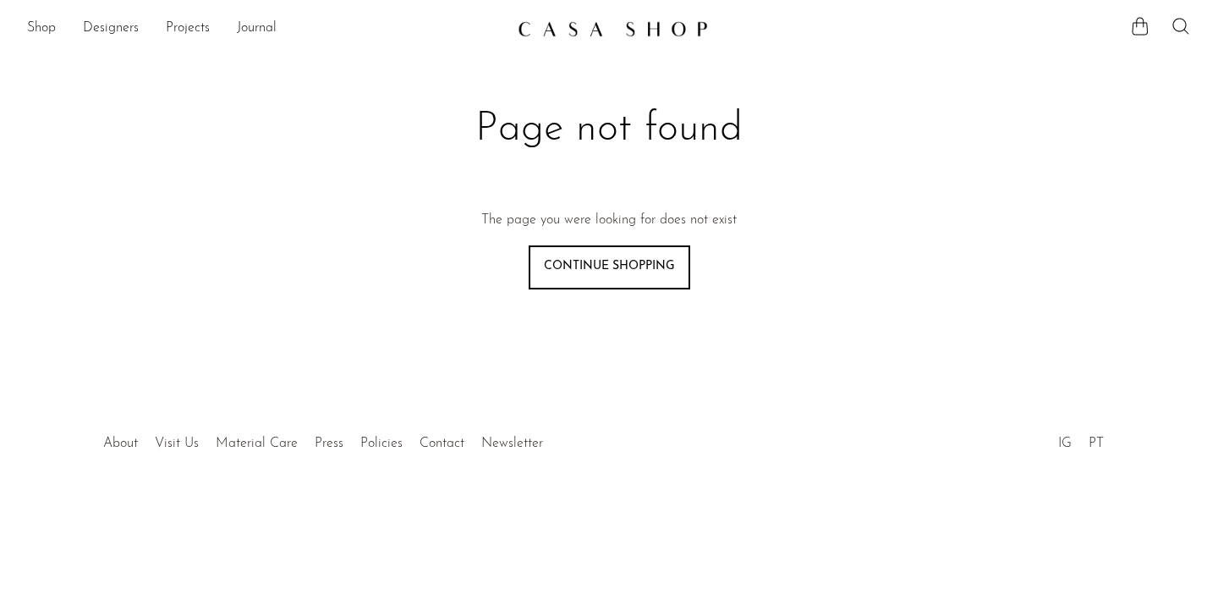
click at [57, 26] on ul "Shop Featured New Arrivals Bestsellers Coming Soon Jewelry Jewelry All Earrings…" at bounding box center [265, 28] width 477 height 29
click at [50, 26] on link "Shop" at bounding box center [41, 29] width 29 height 22
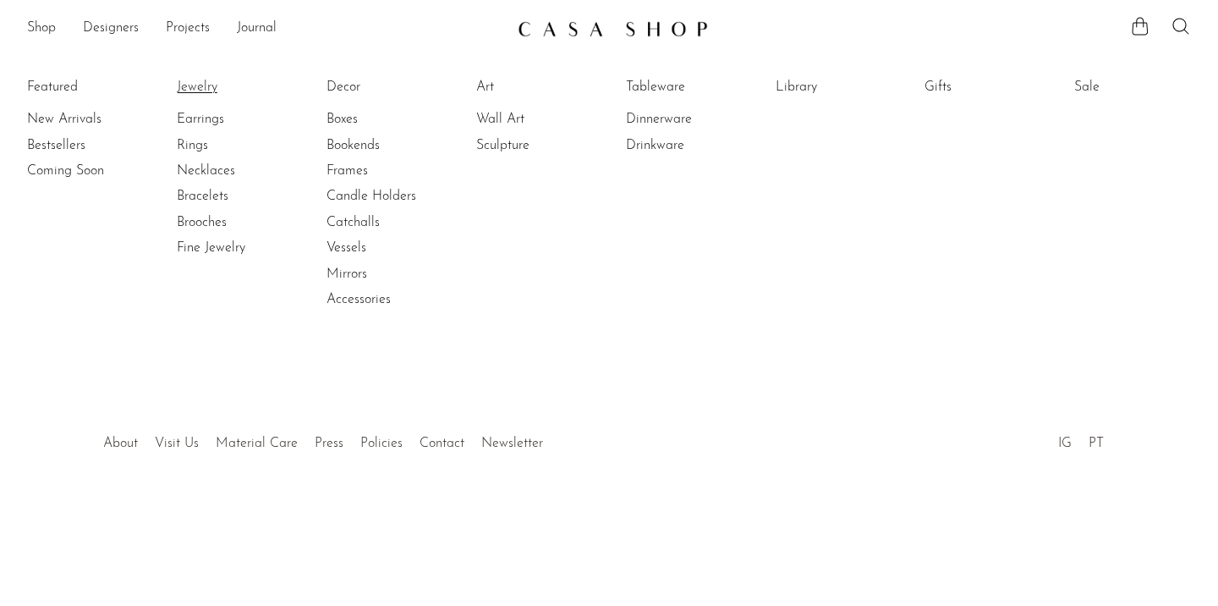
click at [197, 91] on link "Jewelry" at bounding box center [240, 87] width 127 height 19
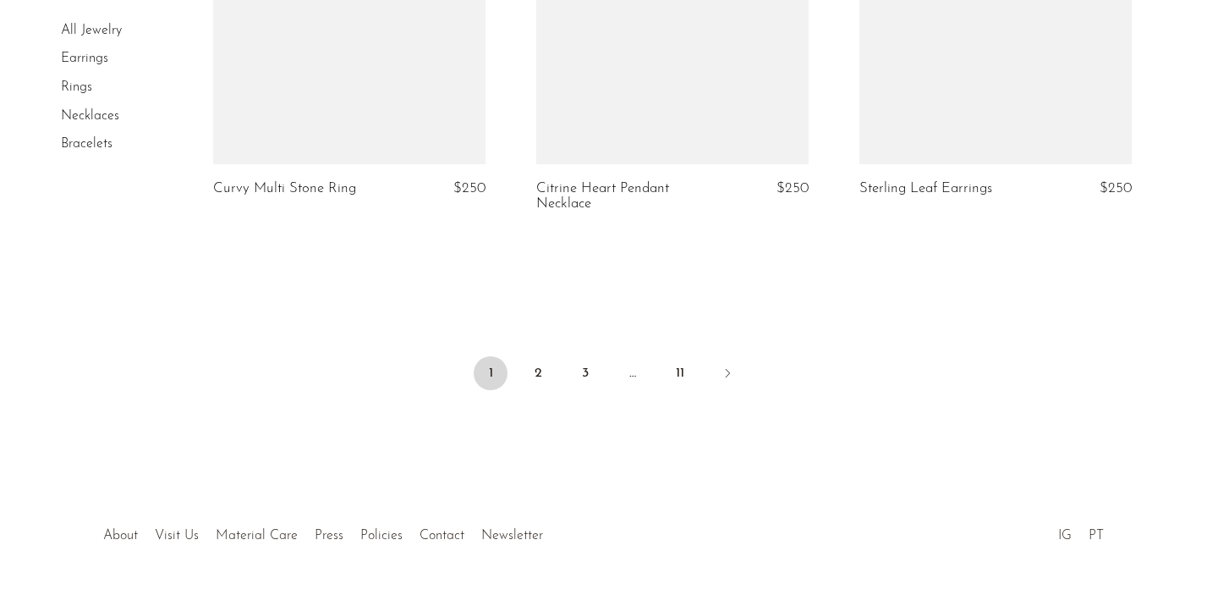
scroll to position [5511, 0]
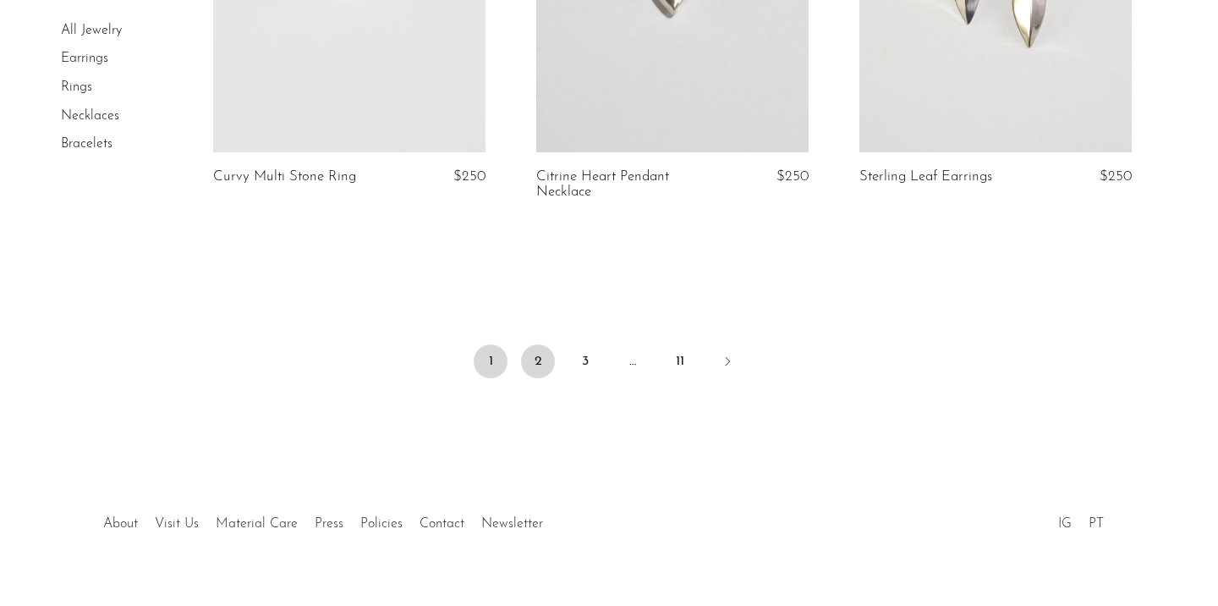
click at [539, 344] on link "2" at bounding box center [538, 361] width 34 height 34
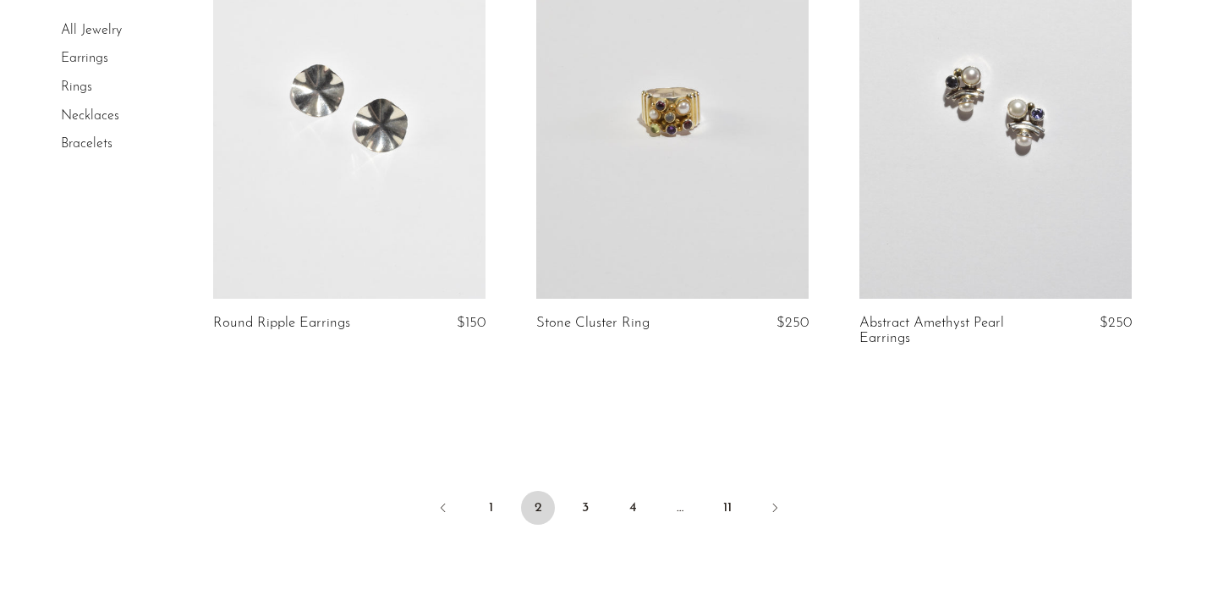
scroll to position [5371, 0]
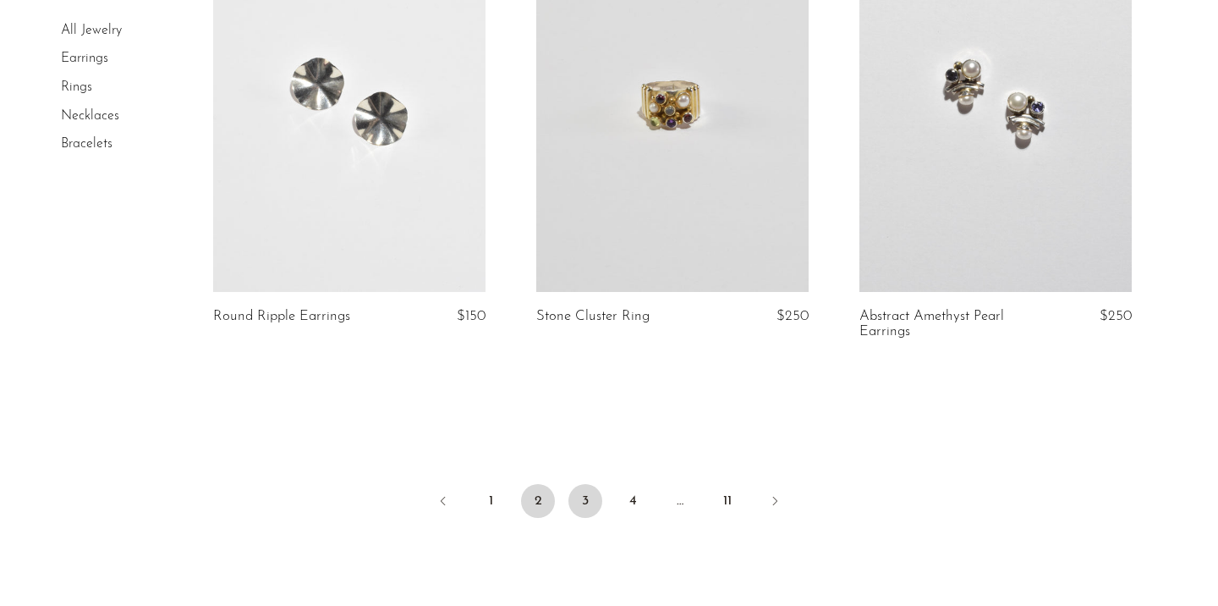
click at [582, 488] on link "3" at bounding box center [585, 501] width 34 height 34
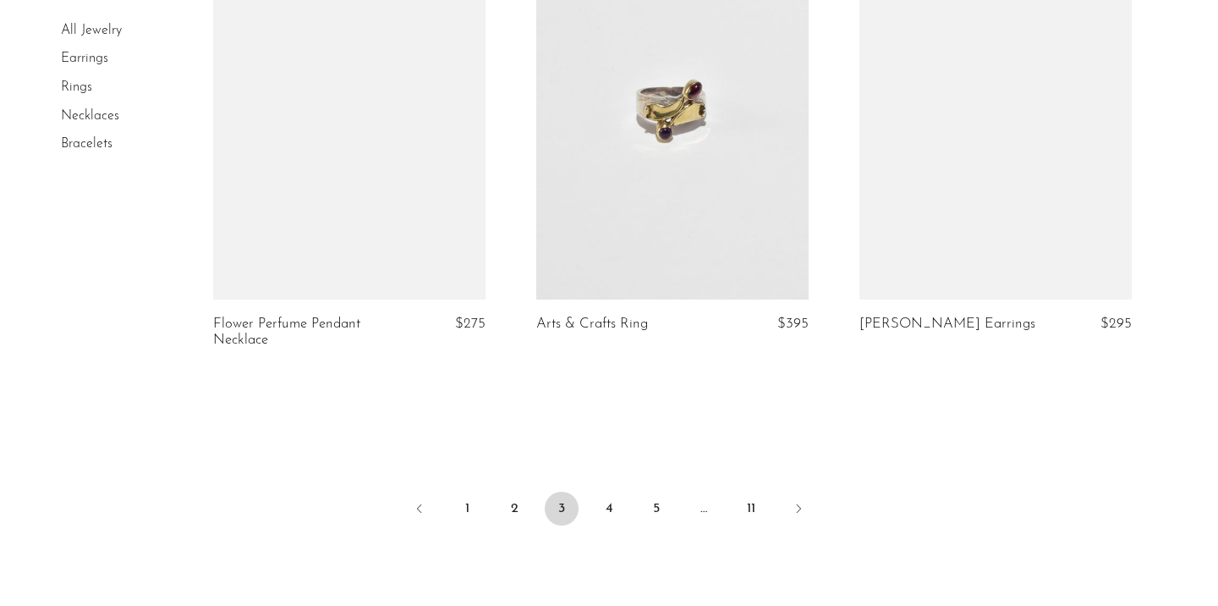
scroll to position [5358, 0]
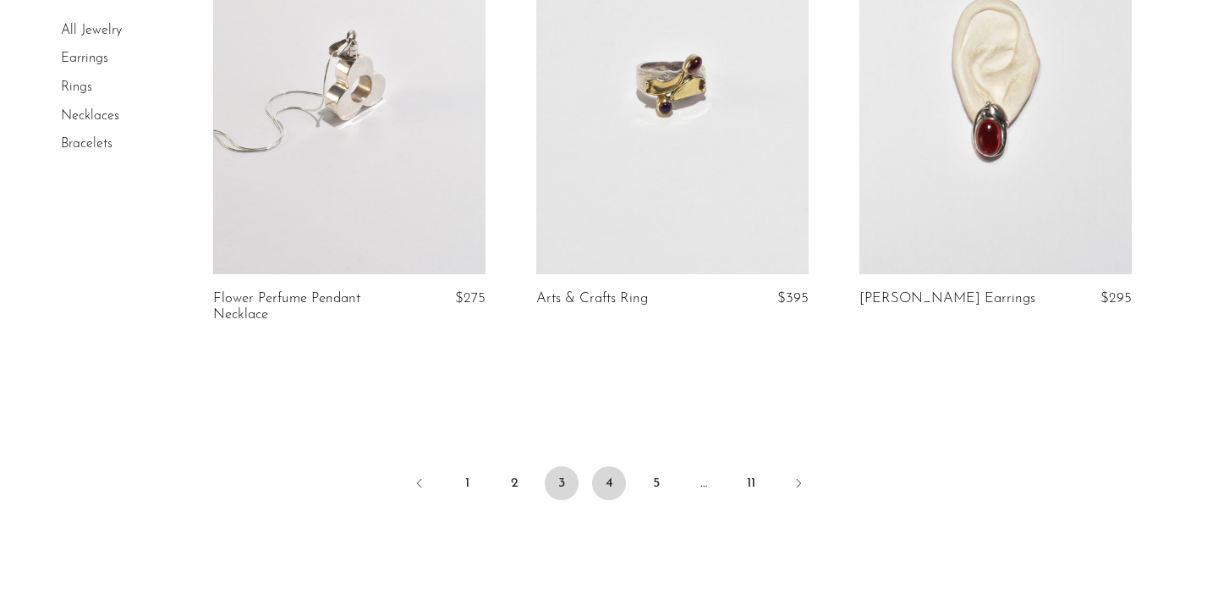
click at [605, 480] on link "4" at bounding box center [609, 483] width 34 height 34
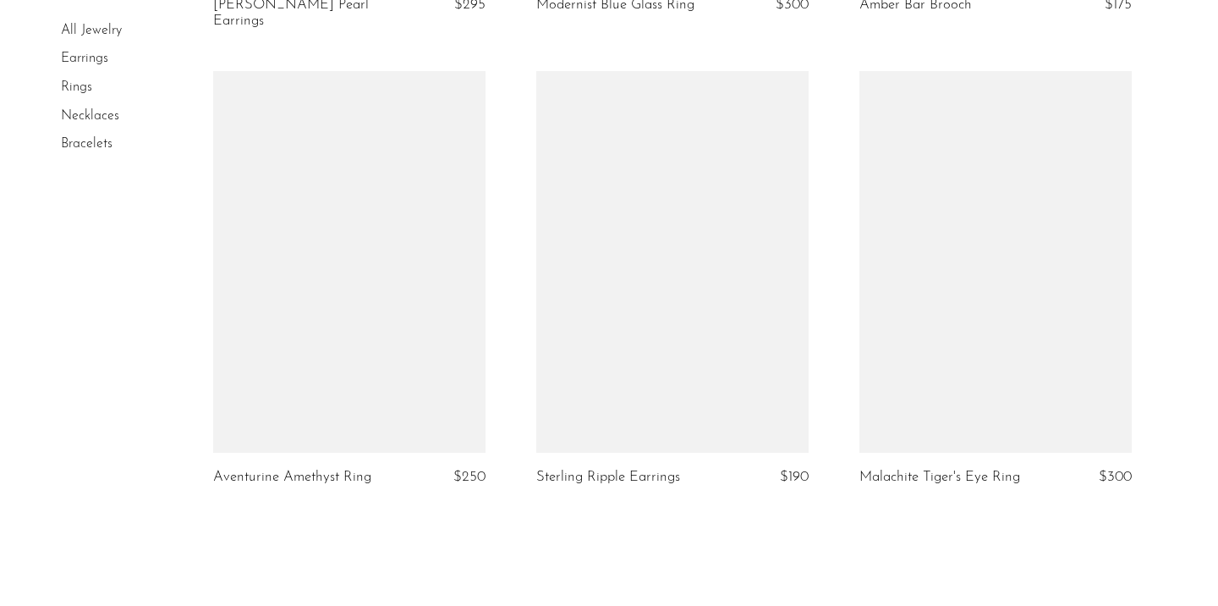
scroll to position [5464, 0]
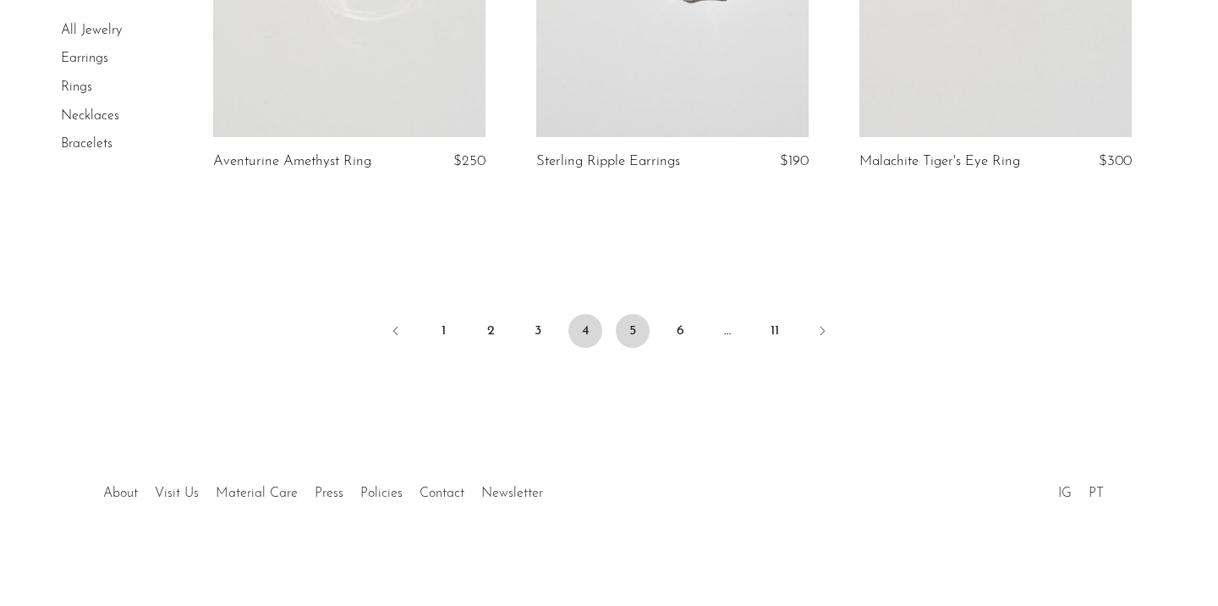
click at [632, 320] on link "5" at bounding box center [633, 331] width 34 height 34
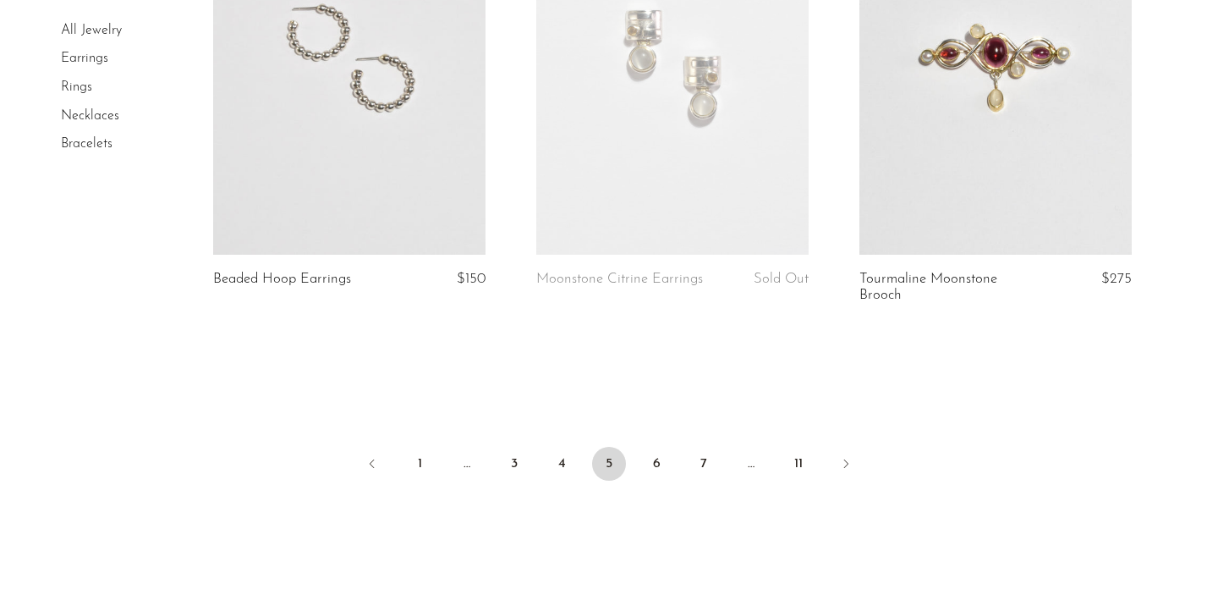
scroll to position [5349, 0]
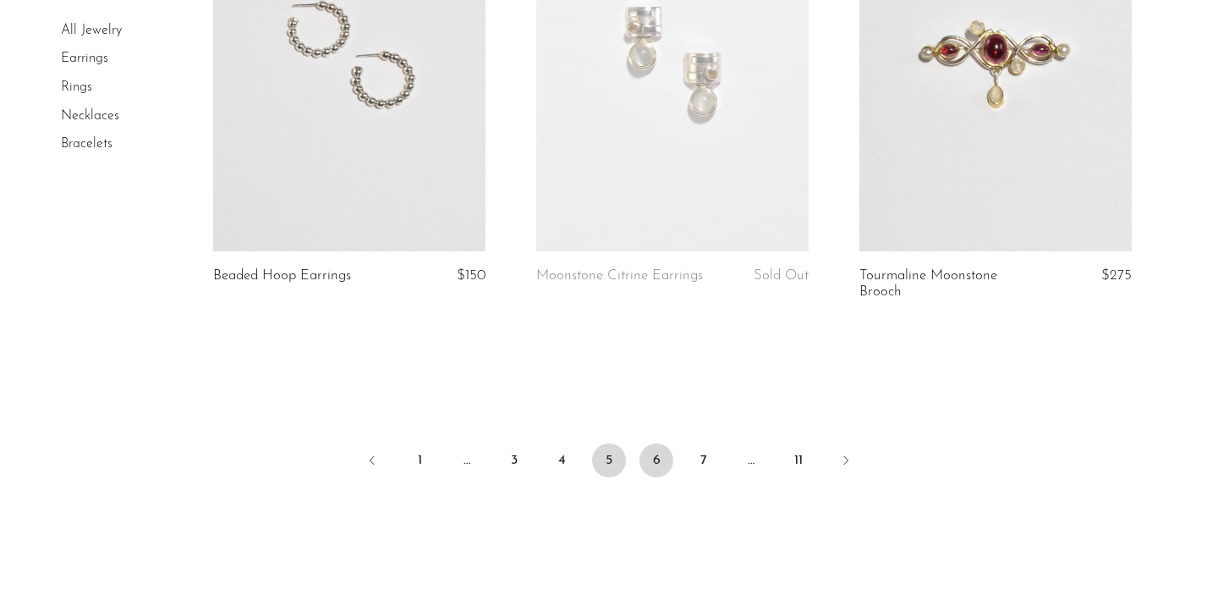
click at [667, 463] on link "6" at bounding box center [656, 460] width 34 height 34
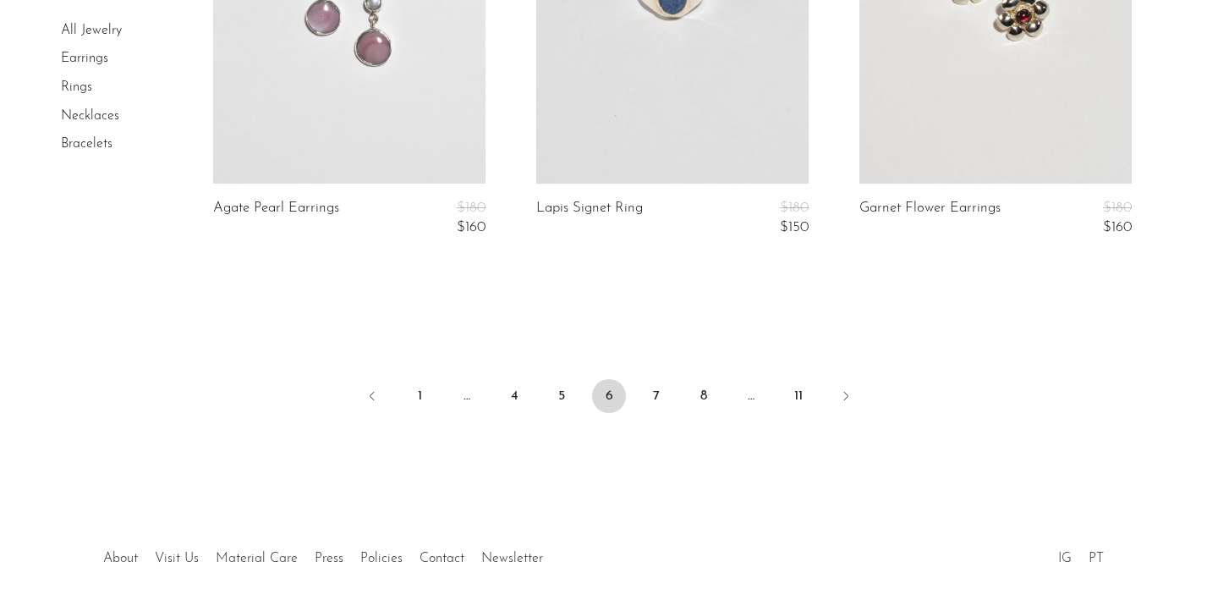
scroll to position [5561, 0]
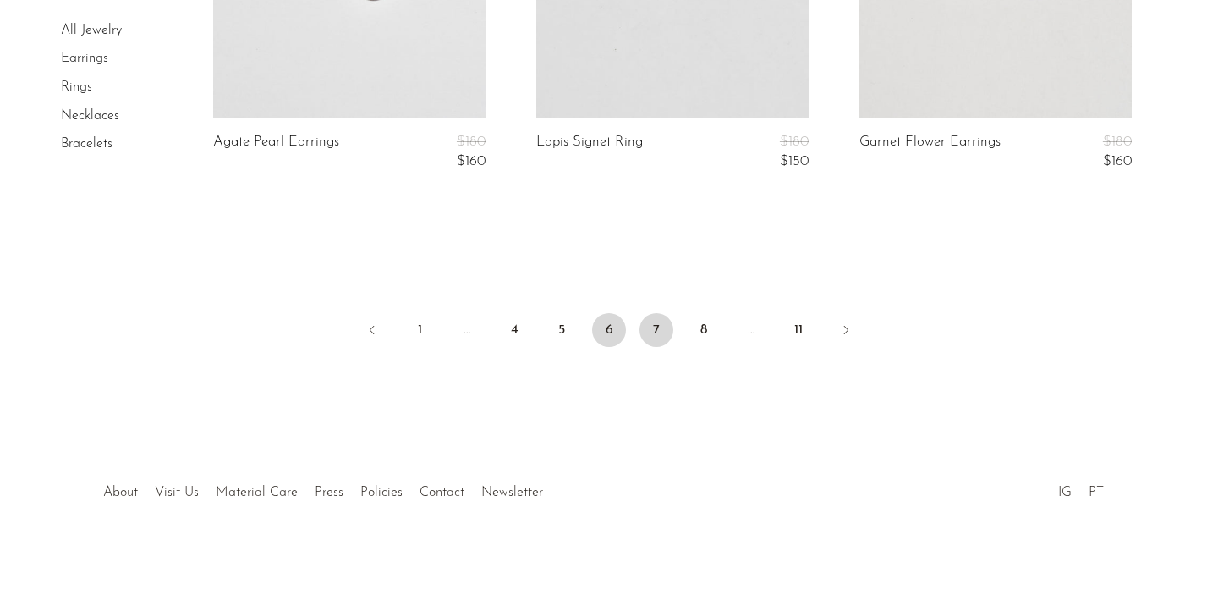
click at [661, 322] on link "7" at bounding box center [656, 330] width 34 height 34
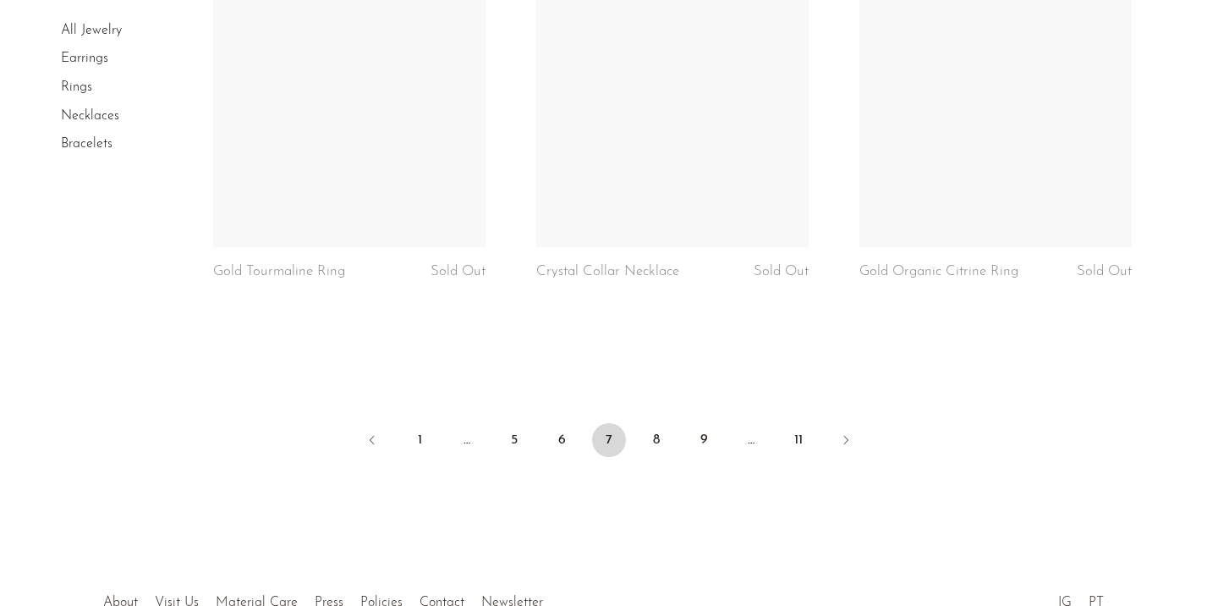
scroll to position [5626, 0]
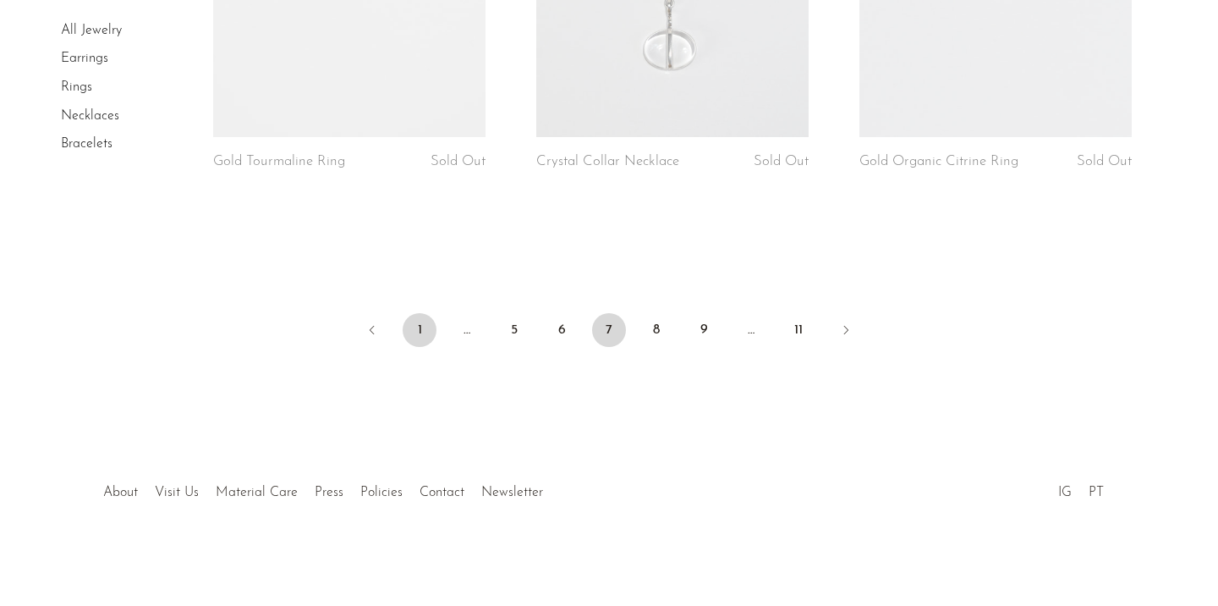
click at [404, 332] on link "1" at bounding box center [420, 330] width 34 height 34
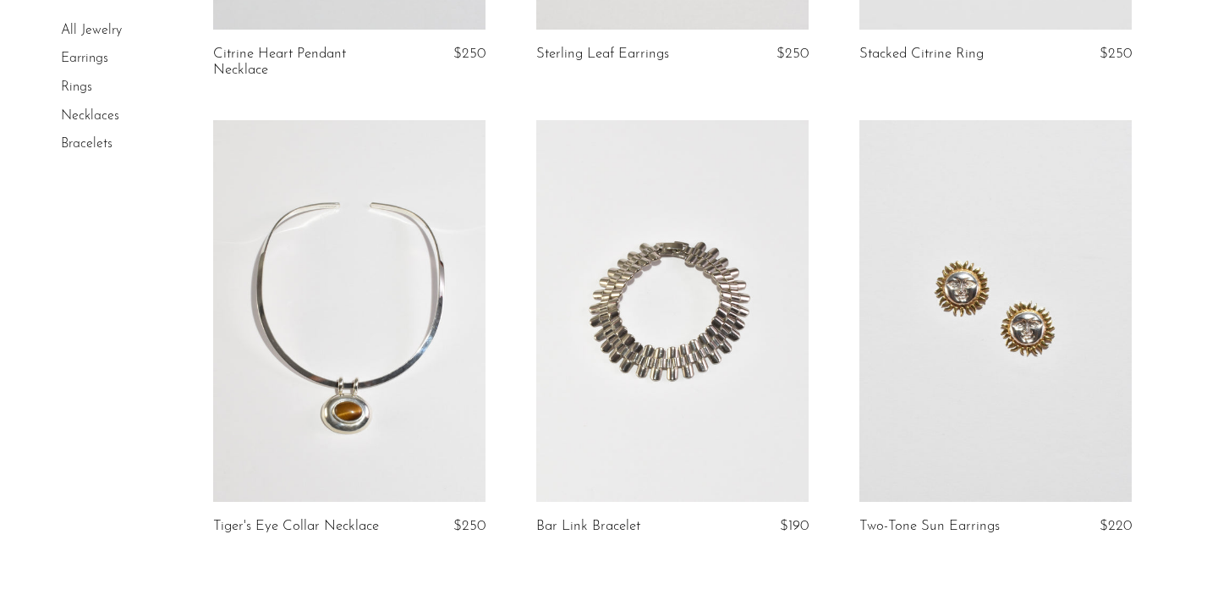
scroll to position [5495, 0]
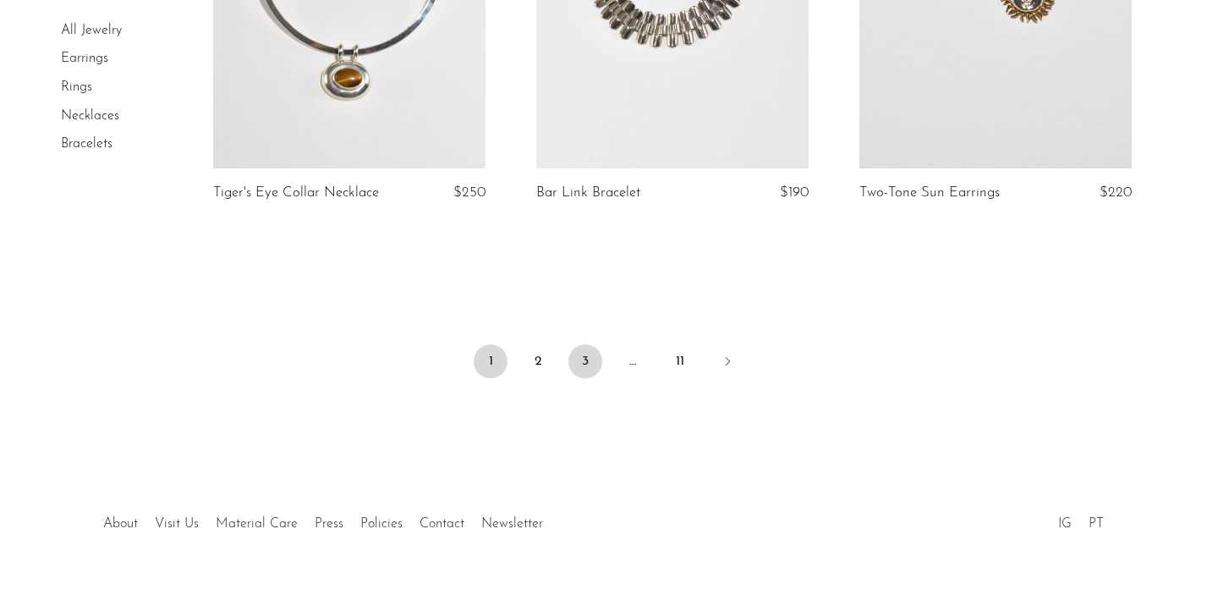
click at [590, 344] on link "3" at bounding box center [585, 361] width 34 height 34
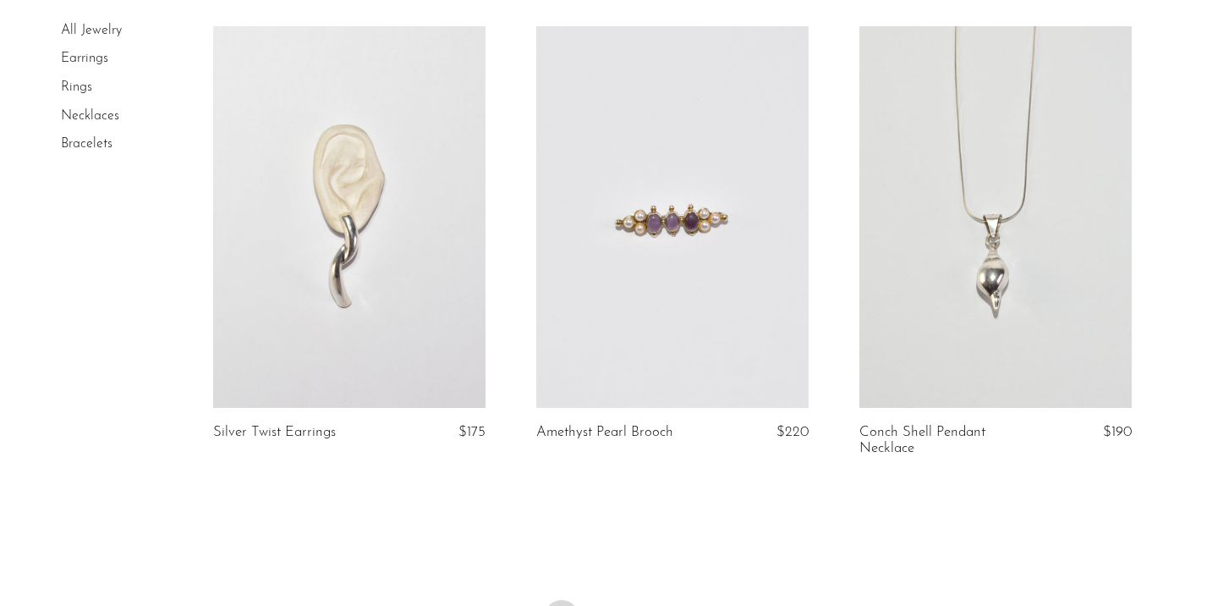
scroll to position [5431, 0]
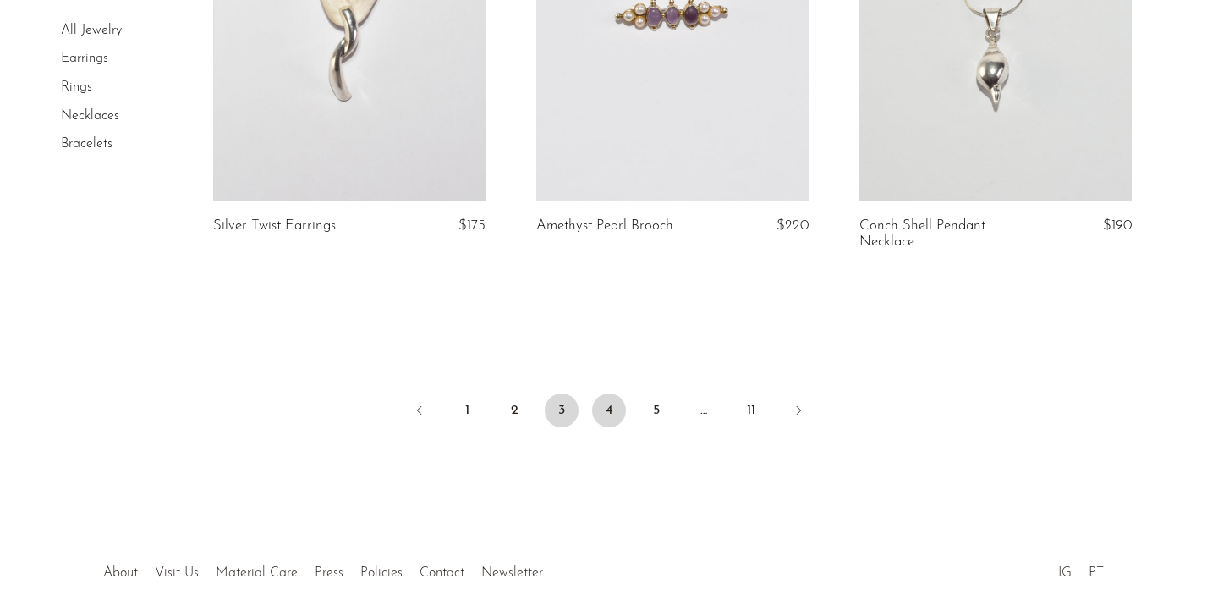
click at [621, 408] on link "4" at bounding box center [609, 410] width 34 height 34
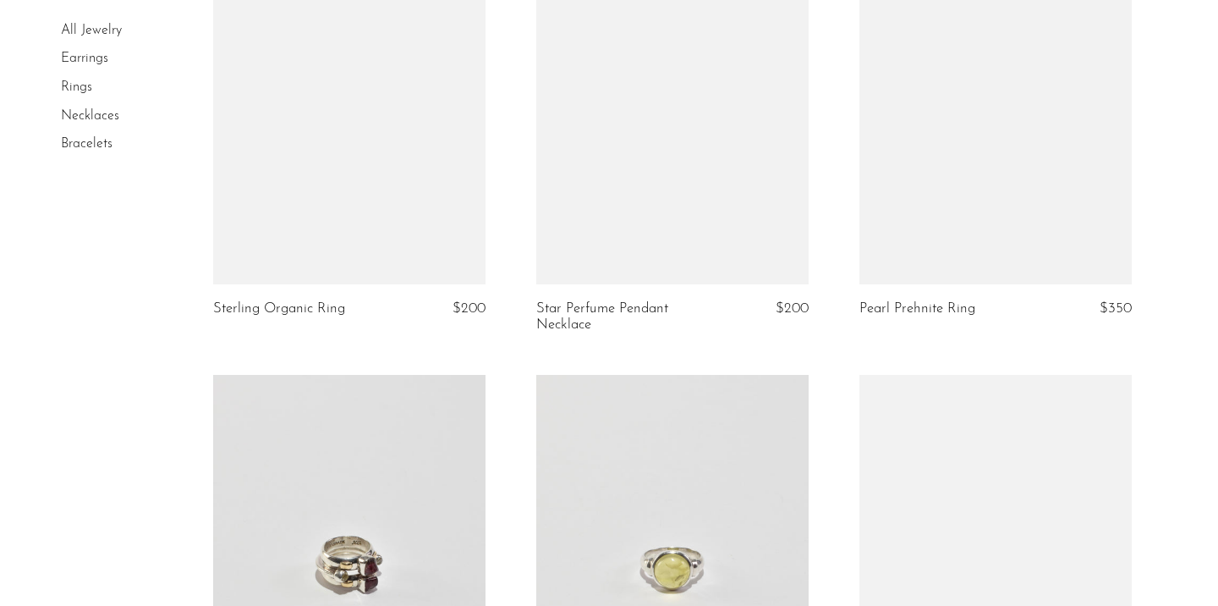
scroll to position [5495, 0]
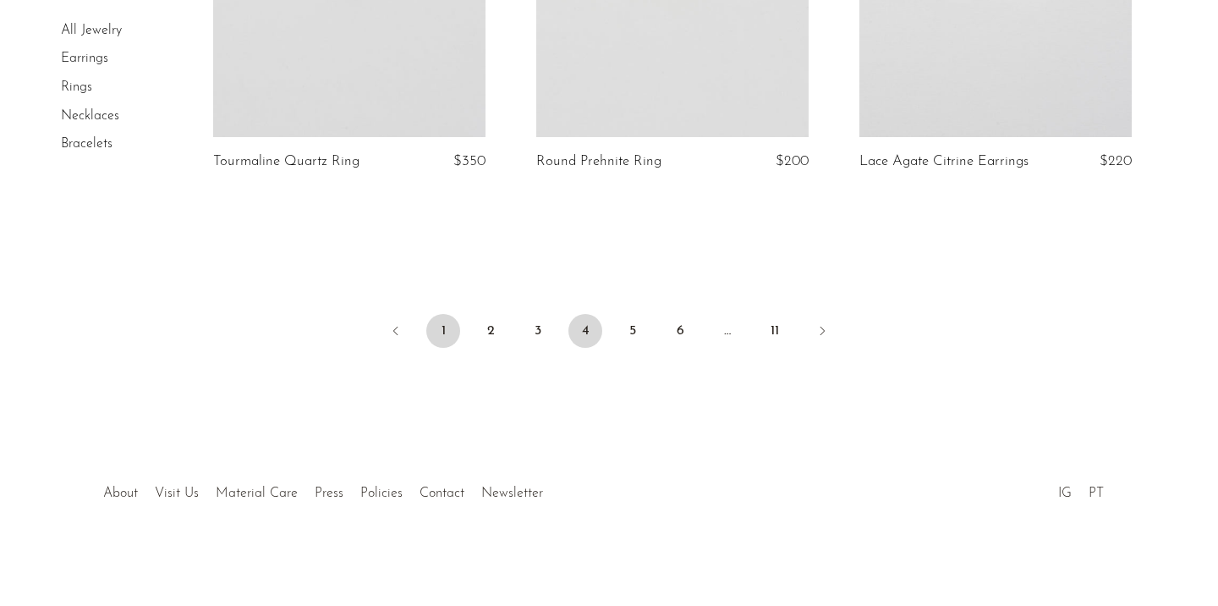
click at [440, 326] on link "1" at bounding box center [443, 331] width 34 height 34
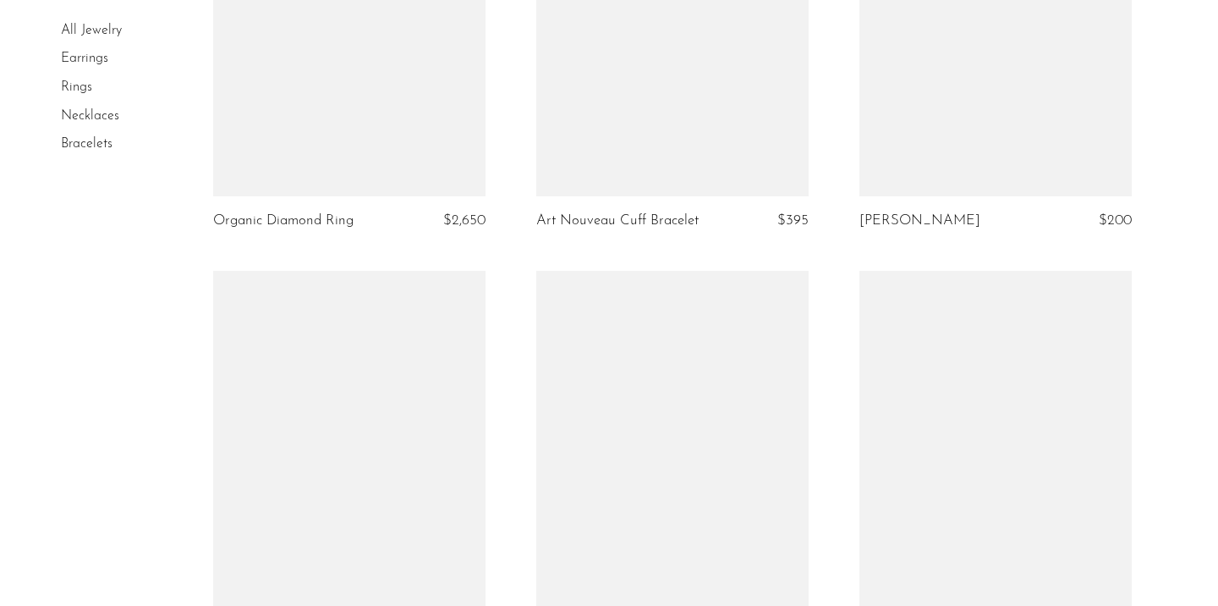
scroll to position [3337, 0]
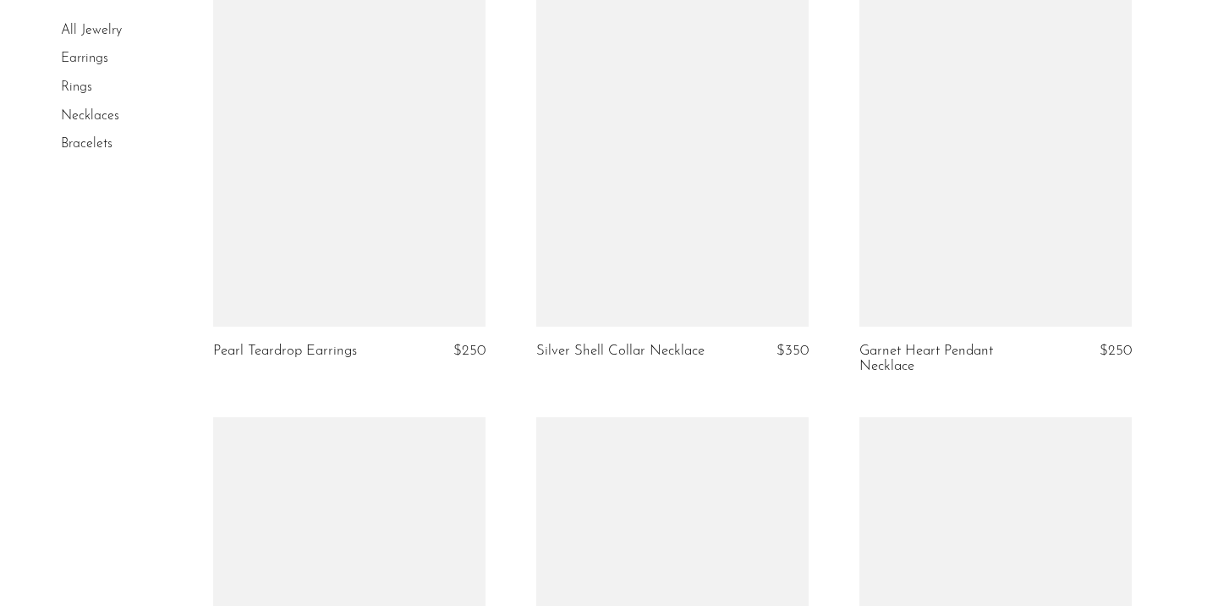
scroll to position [5066, 0]
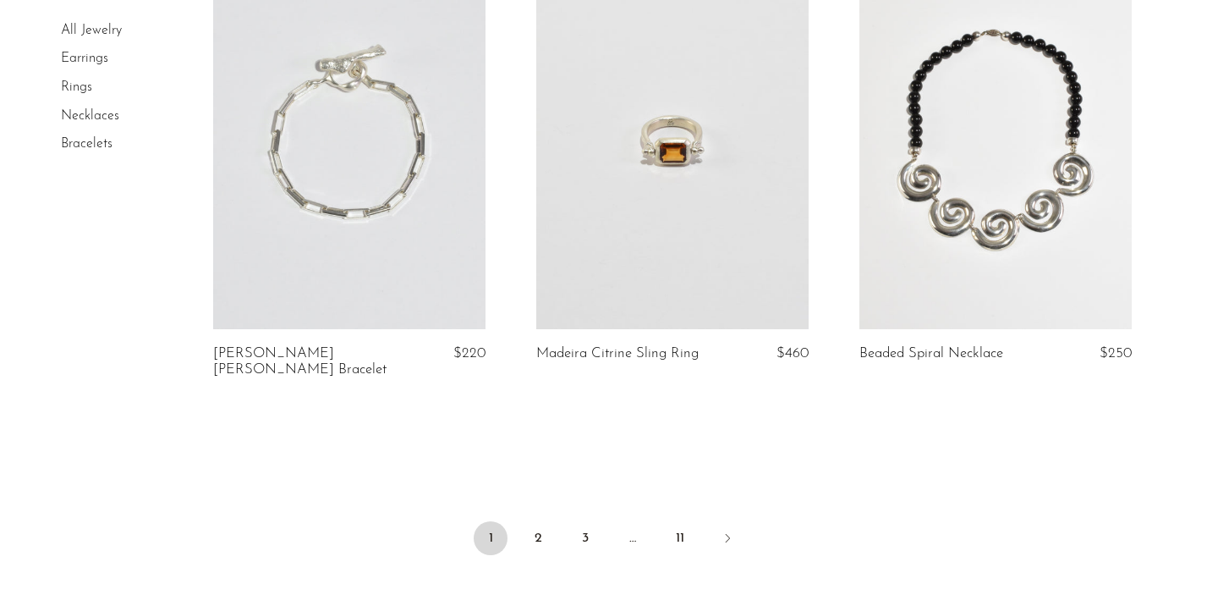
scroll to position [5526, 0]
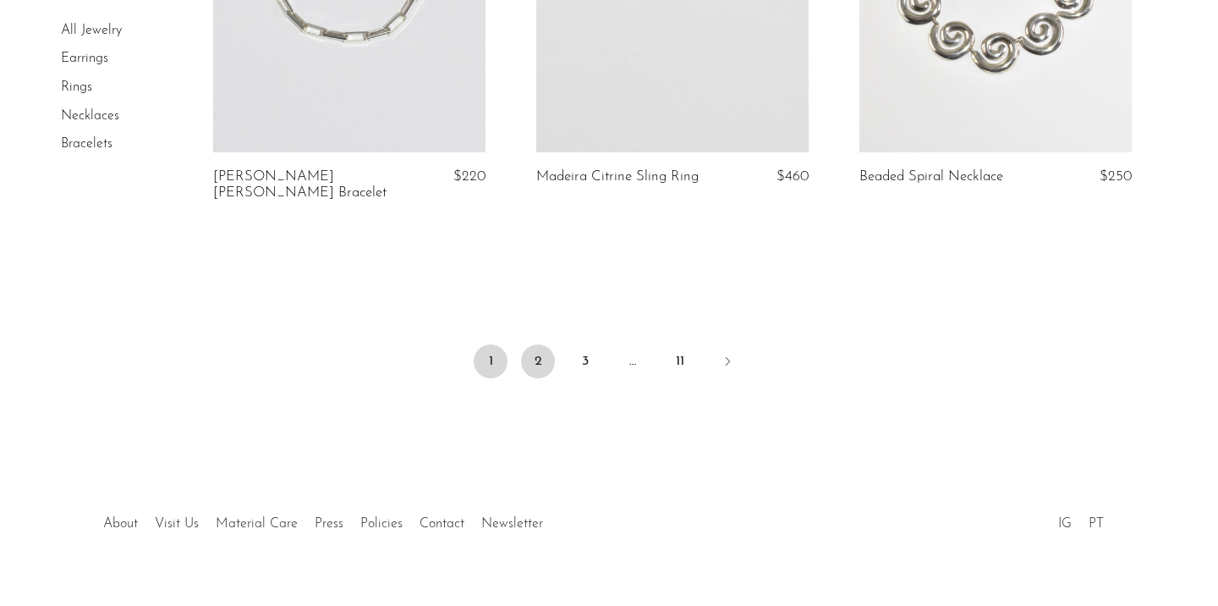
click at [541, 344] on link "2" at bounding box center [538, 361] width 34 height 34
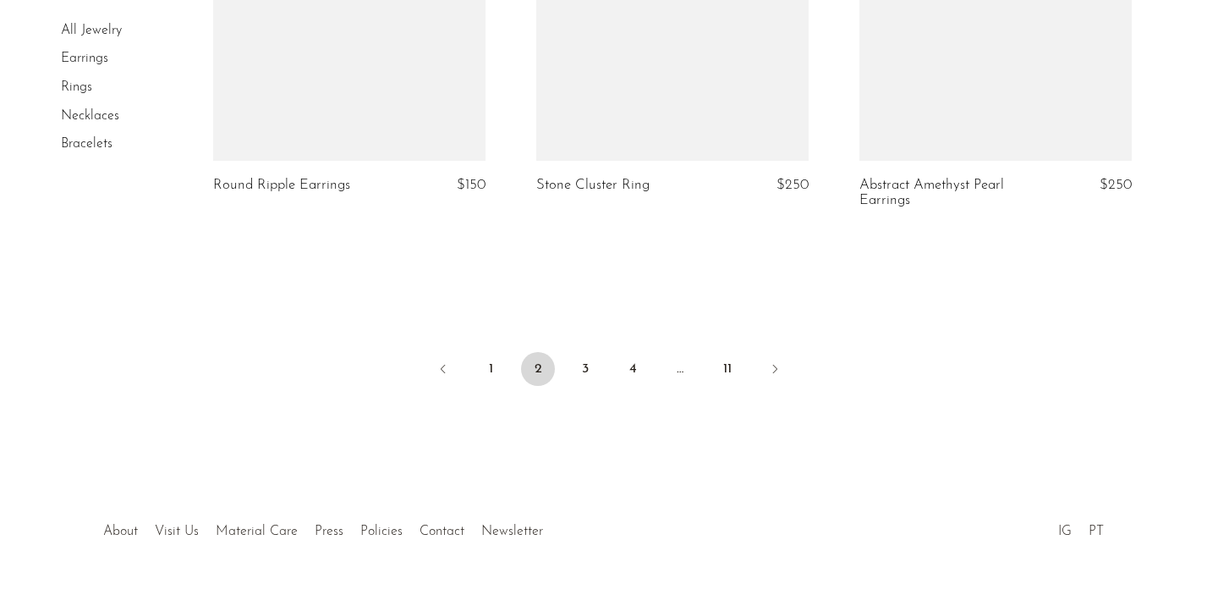
scroll to position [5526, 0]
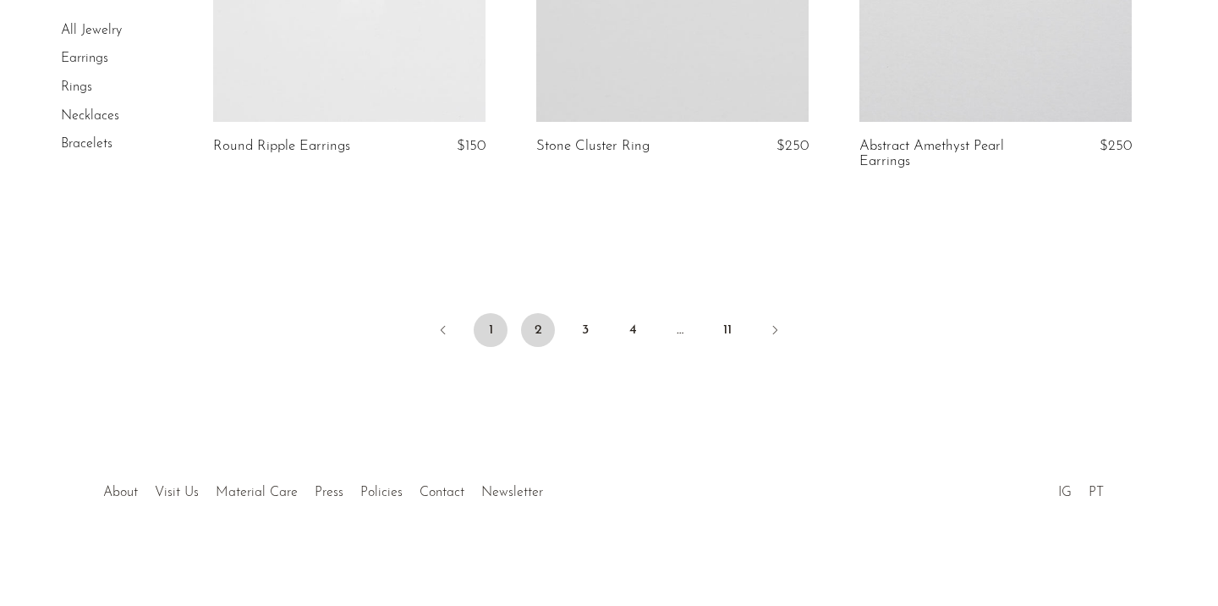
click at [479, 326] on link "1" at bounding box center [491, 330] width 34 height 34
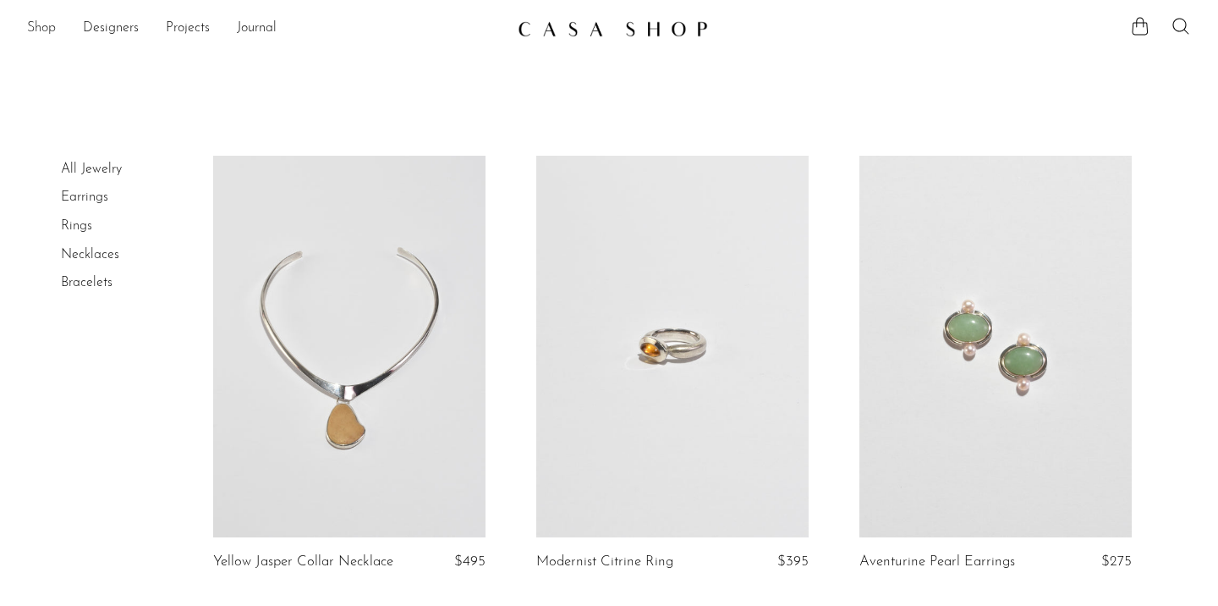
click at [41, 31] on link "Shop" at bounding box center [41, 29] width 29 height 22
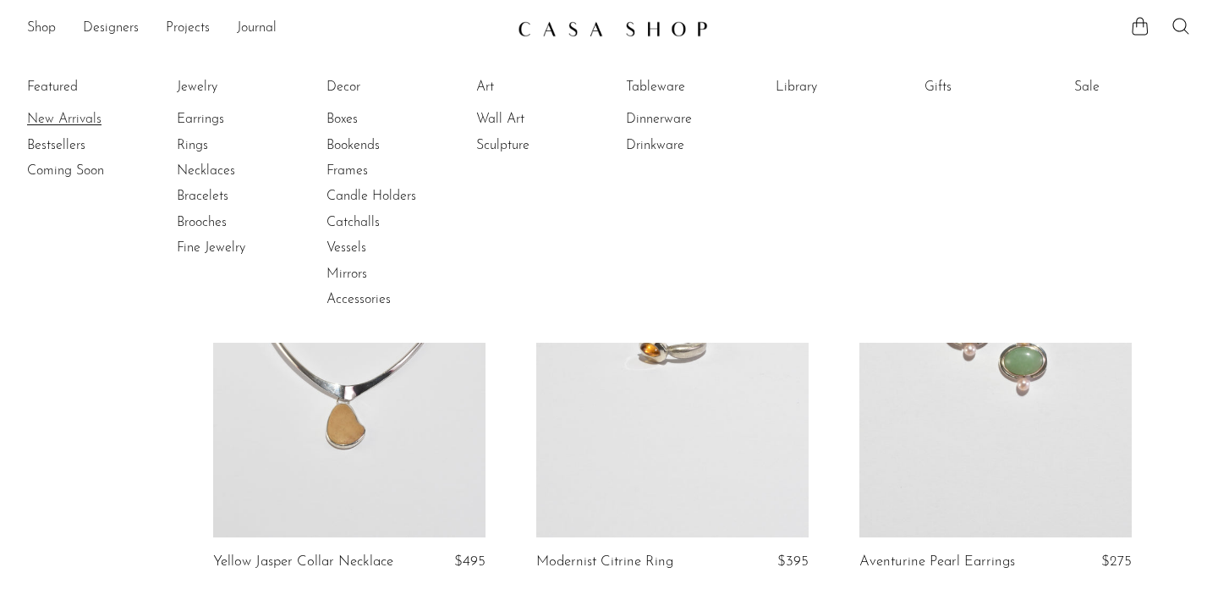
click at [74, 121] on link "New Arrivals" at bounding box center [90, 119] width 127 height 19
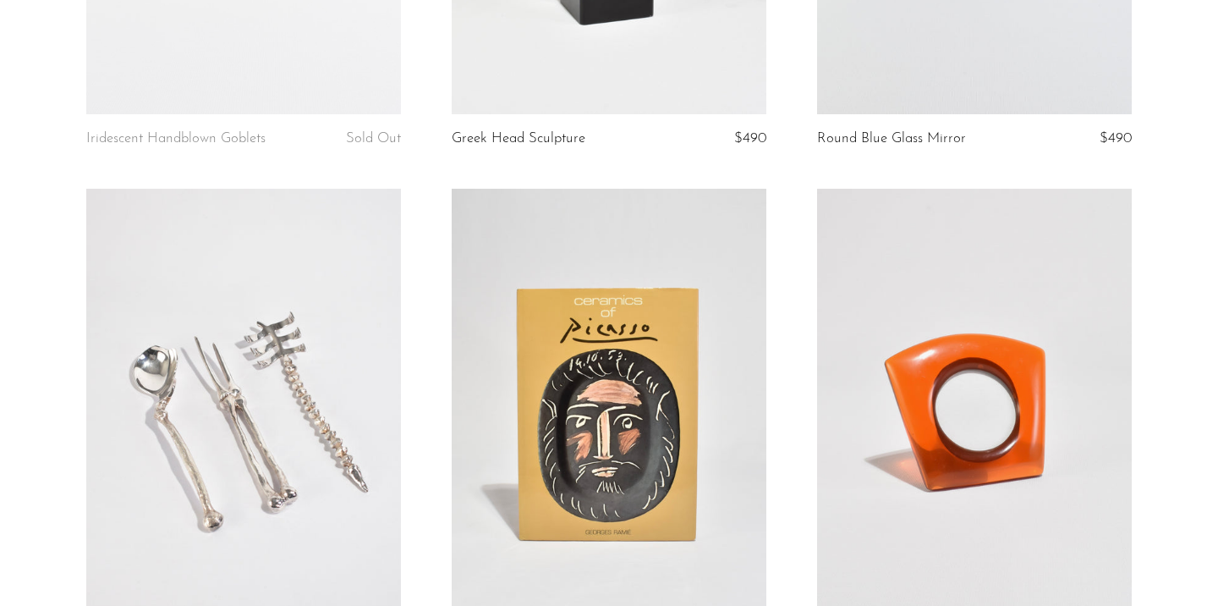
scroll to position [1074, 0]
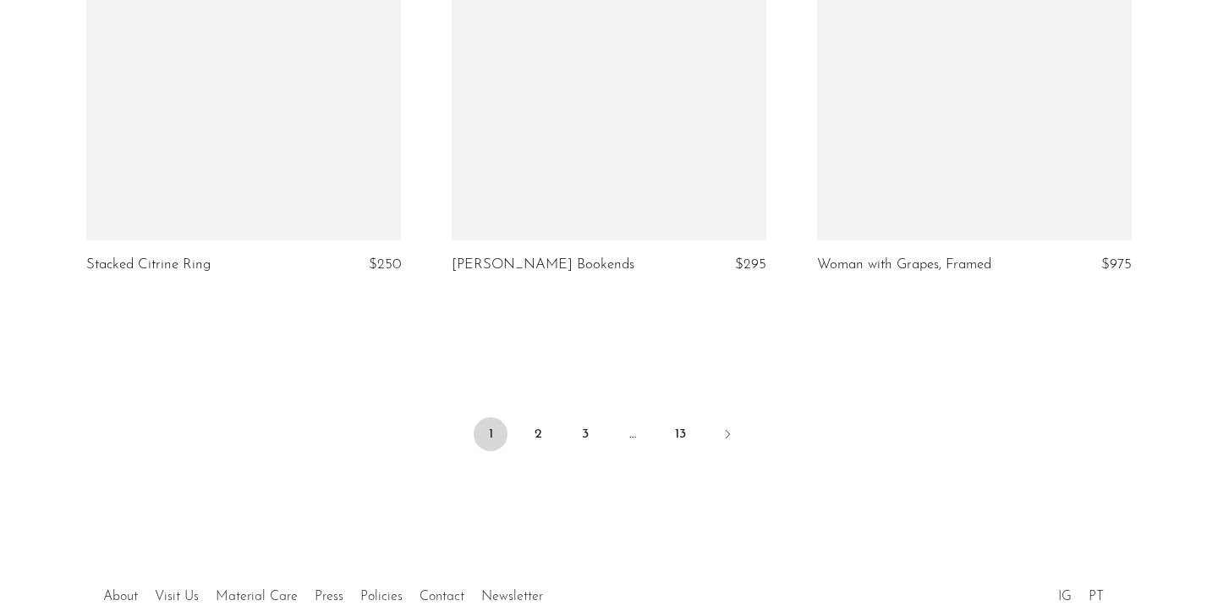
scroll to position [6174, 0]
